Goal: Communication & Community: Answer question/provide support

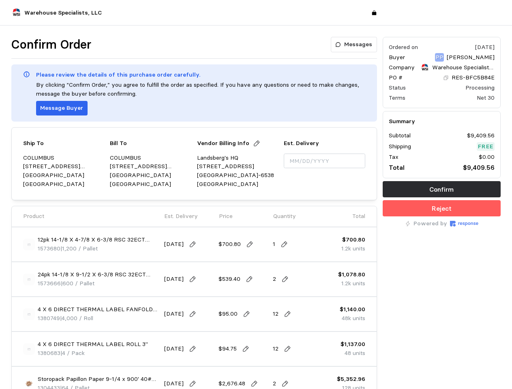
type input "[DATE]"
click at [256, 195] on div "Ship To [GEOGRAPHIC_DATA] [STREET_ADDRESS][PERSON_NAME] Bill To [GEOGRAPHIC_DAT…" at bounding box center [194, 163] width 366 height 73
click at [355, 45] on p "Messages" at bounding box center [358, 44] width 28 height 9
click at [60, 108] on p "Message Buyer" at bounding box center [61, 108] width 43 height 9
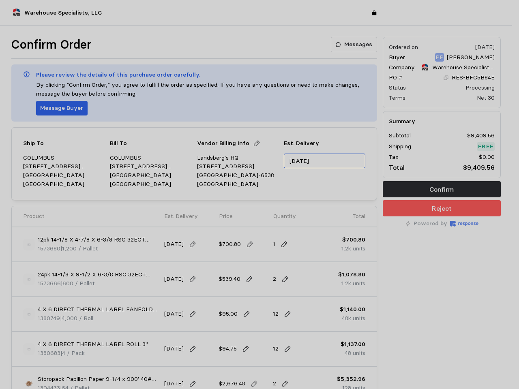
click at [324, 161] on input "[DATE]" at bounding box center [324, 161] width 81 height 15
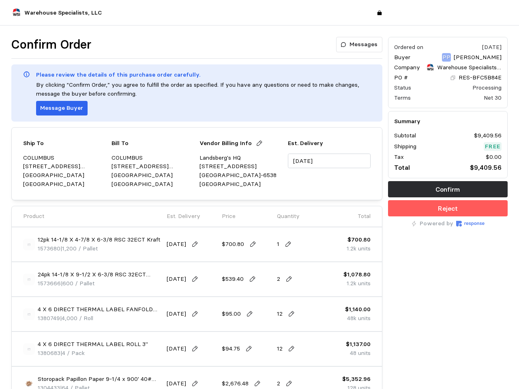
click at [29, 244] on img at bounding box center [29, 245] width 12 height 12
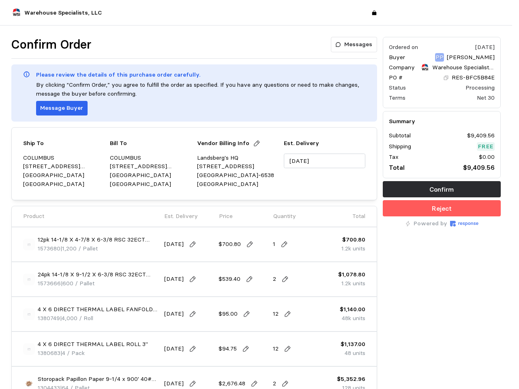
click at [194, 244] on img at bounding box center [259, 209] width 197 height 197
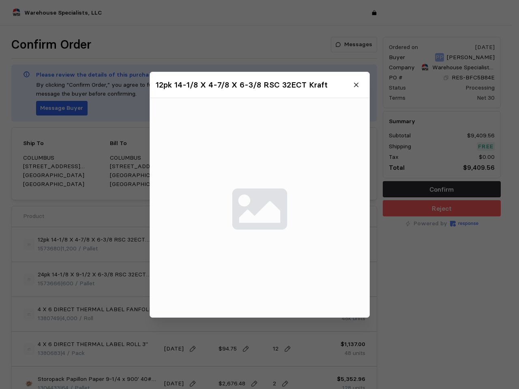
click at [250, 244] on img at bounding box center [259, 207] width 219 height 219
click at [284, 244] on img at bounding box center [259, 207] width 219 height 219
click at [29, 279] on div at bounding box center [259, 194] width 519 height 389
